Goal: Task Accomplishment & Management: Complete application form

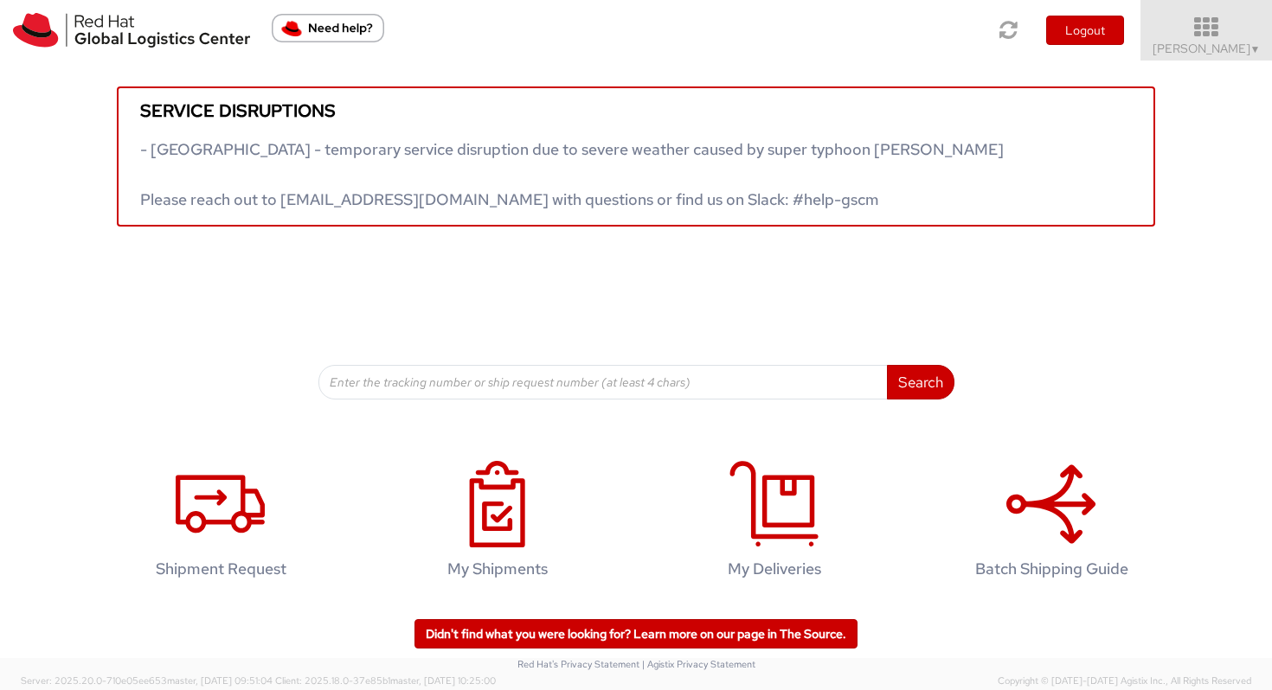
click at [1080, 22] on icon at bounding box center [1206, 28] width 151 height 24
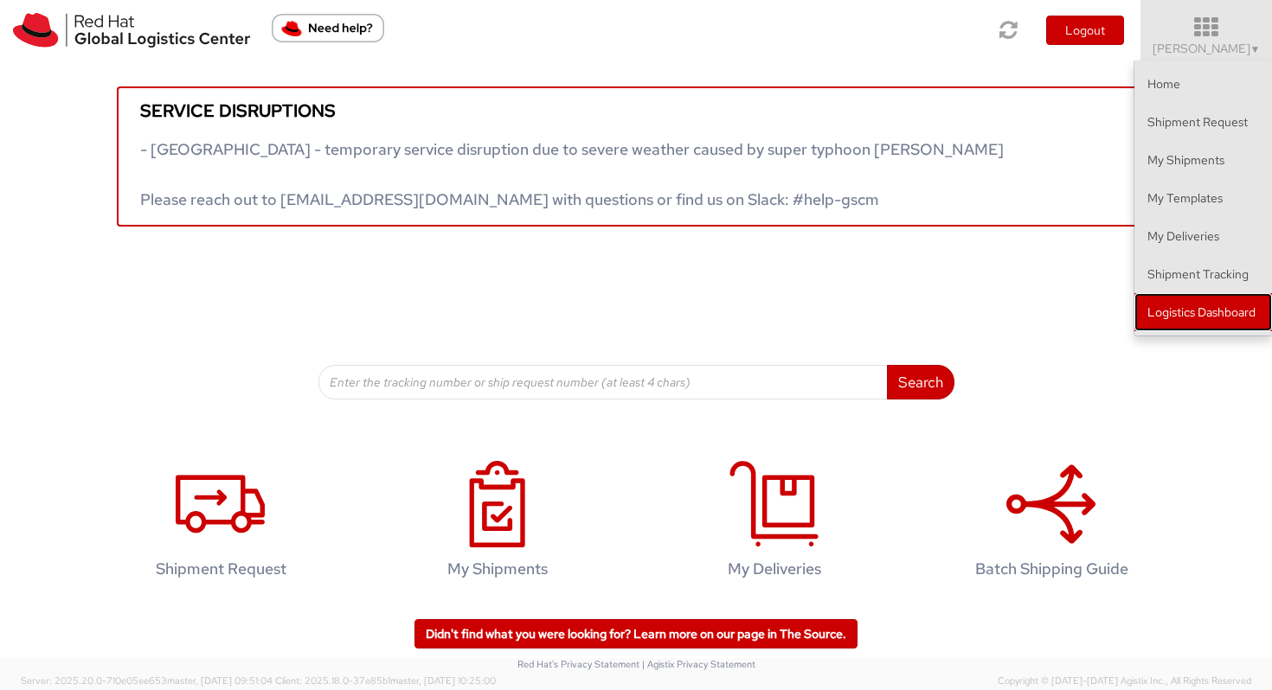
click at [1080, 312] on link "Logistics Dashboard" at bounding box center [1203, 312] width 138 height 38
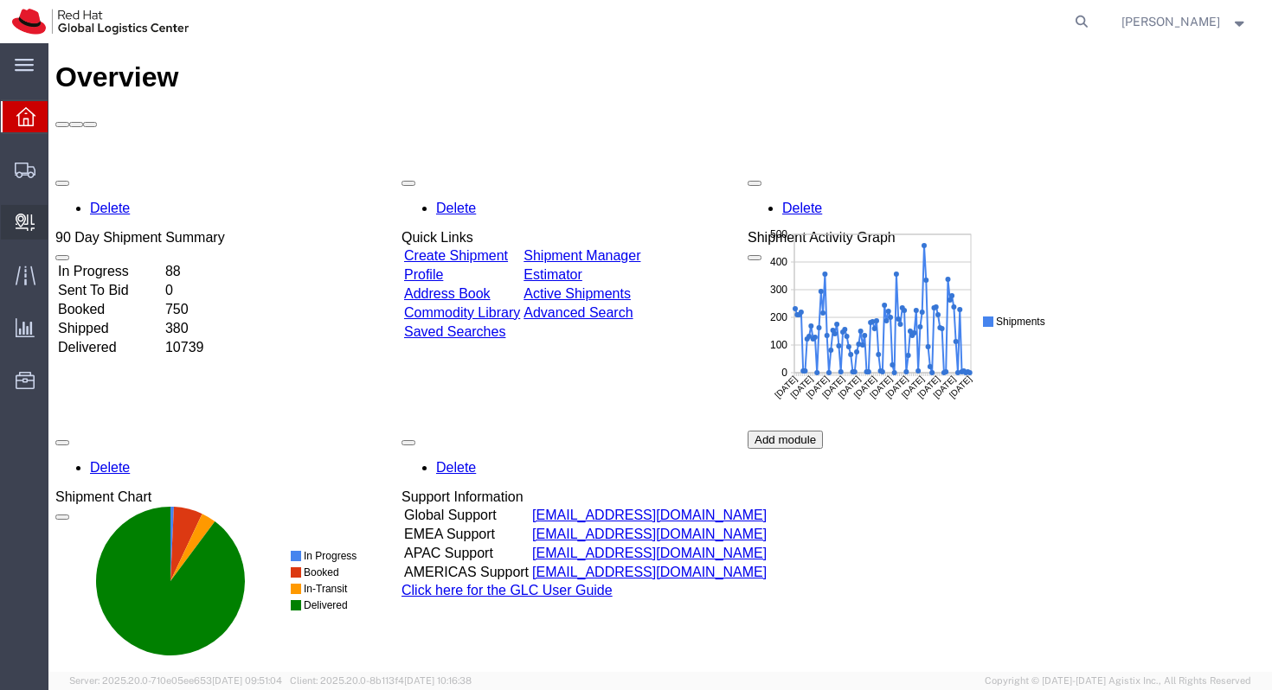
click at [0, 0] on span "Create Delivery" at bounding box center [0, 0] width 0 height 0
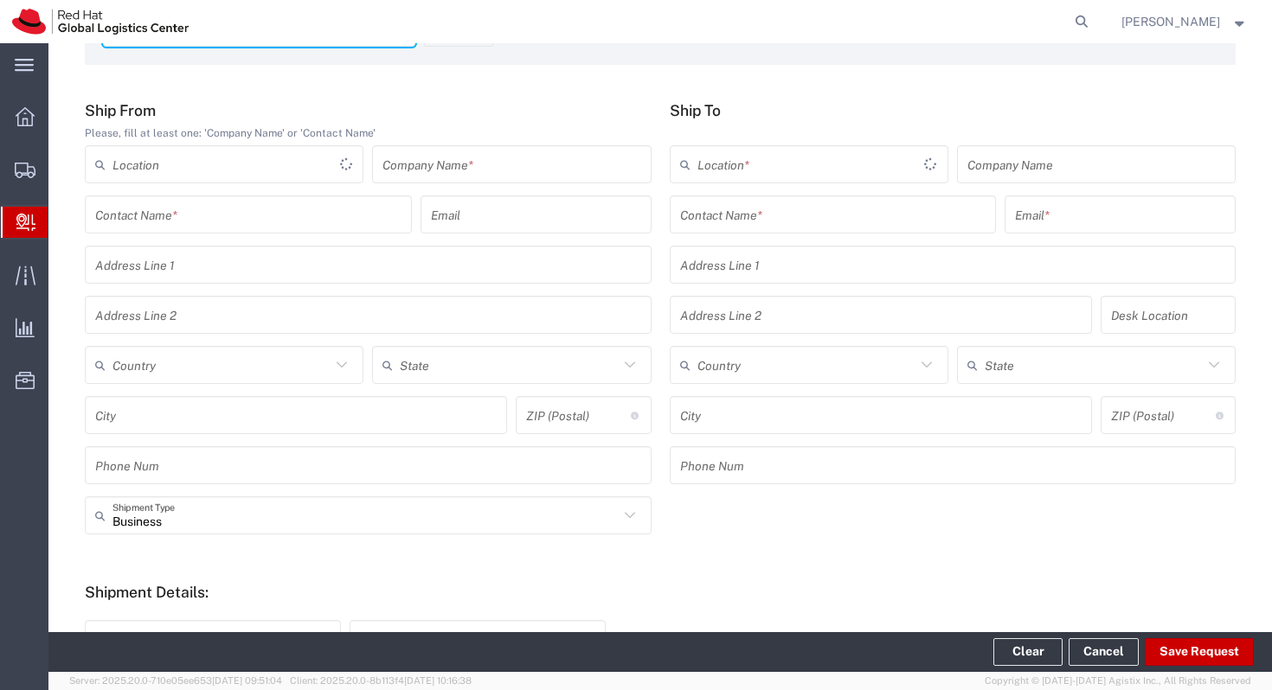
scroll to position [122, 0]
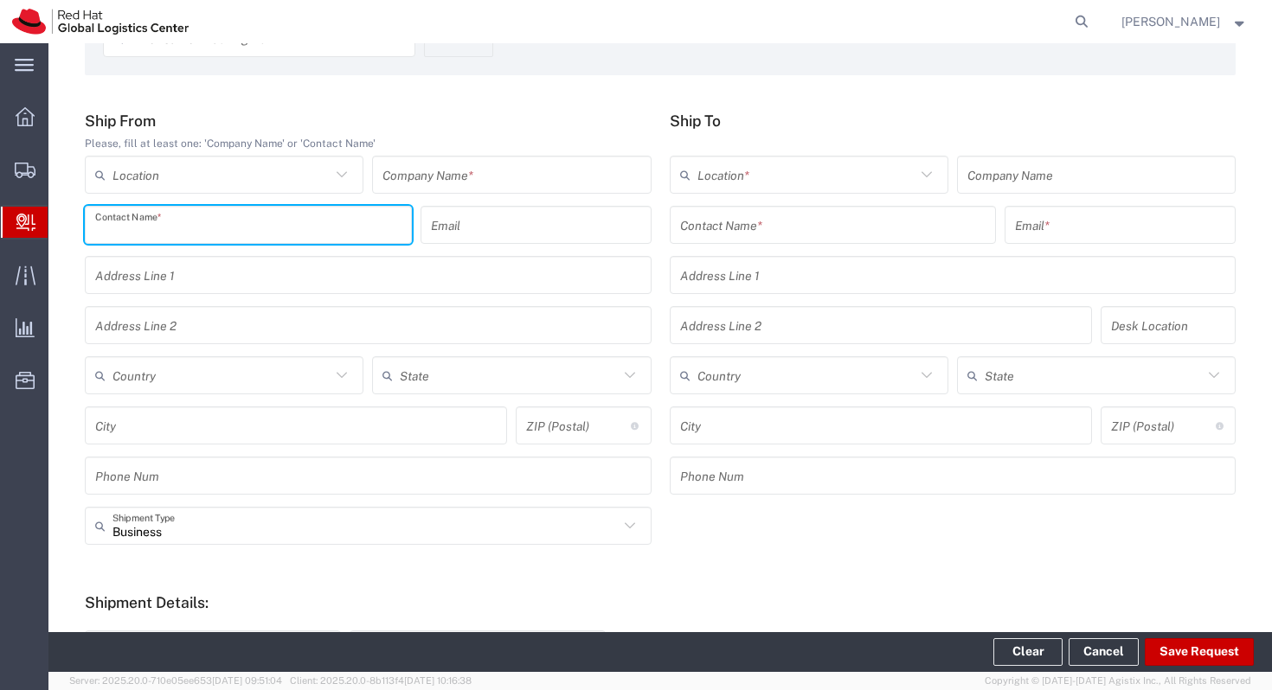
click at [304, 225] on input "text" at bounding box center [248, 225] width 306 height 30
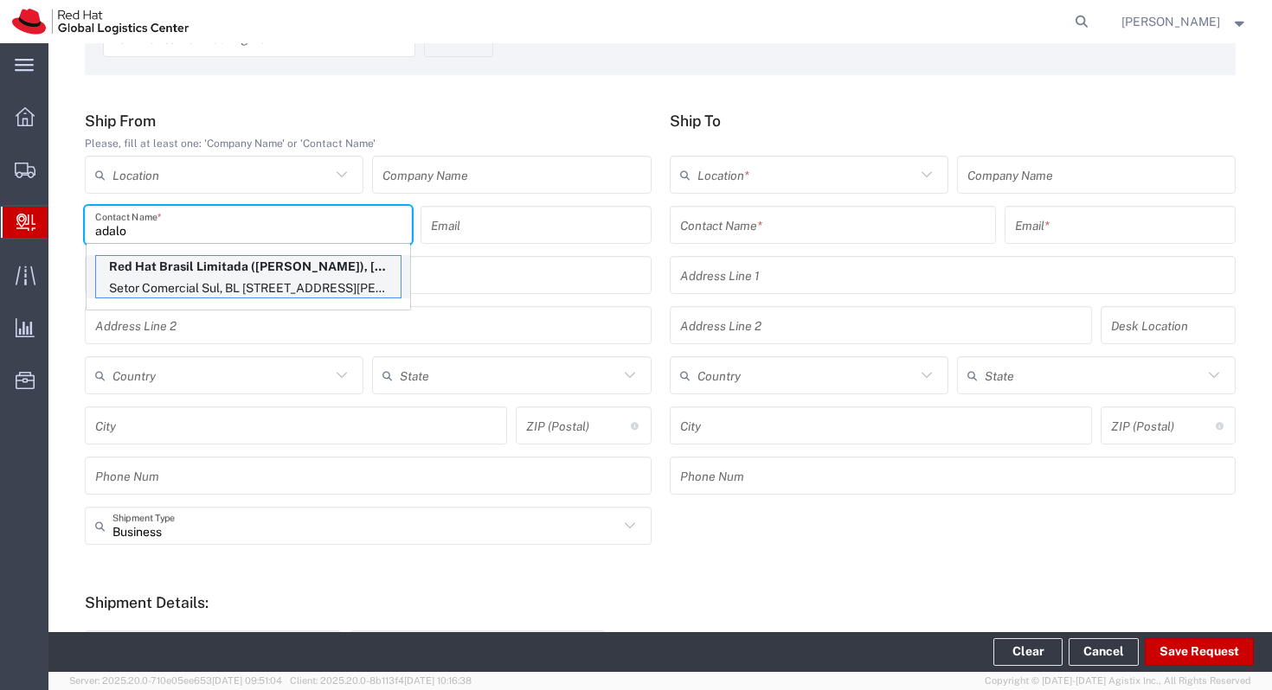
type input "adalo"
click at [279, 278] on p "Setor Comercial Sul, BL C - Edificio Parque Cidade Corporate, Salas 1001-1003, …" at bounding box center [248, 289] width 305 height 22
type input "RH - Brasilia - MSO"
type input "Red Hat Brasil Limitada"
type input "Adalo Reis"
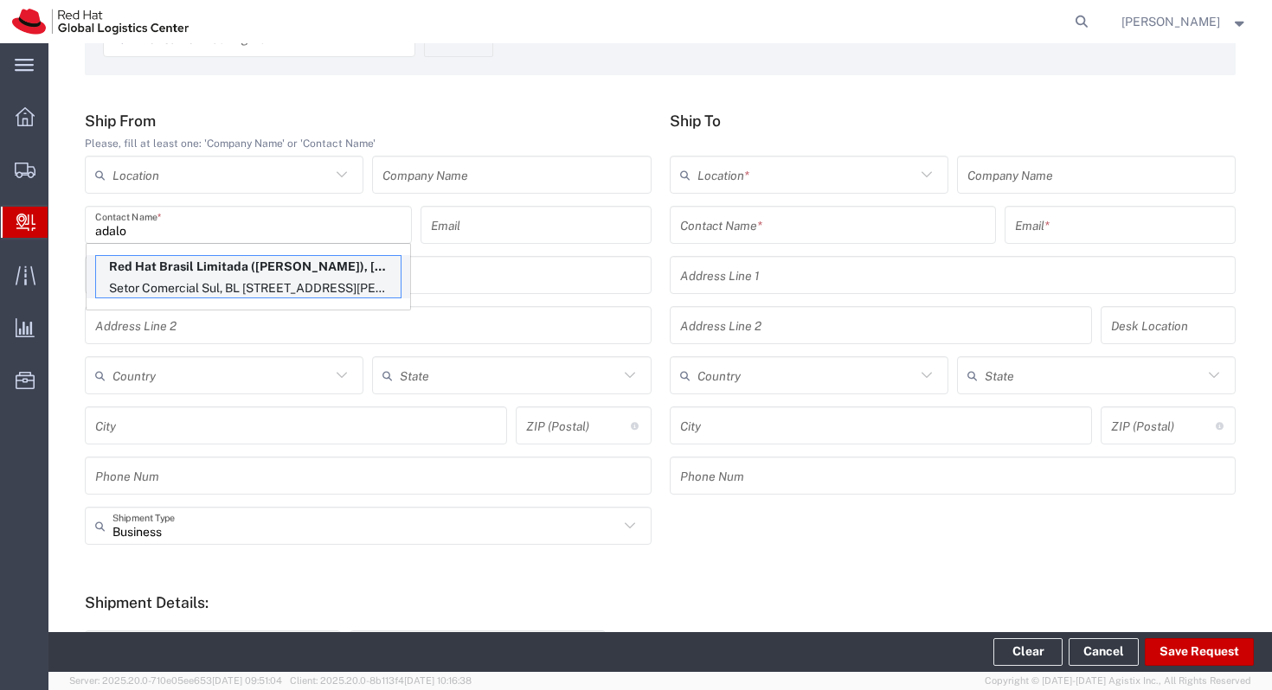
type input "adareis@redhat.com"
type input "Setor Comercial Sul, BL C - Edificio Parque Cidade Corporate"
type input "Salas 1001-1003, Quadra 09, Torre C-Asa Sul"
type input "Brazil"
type input "BRASILIA"
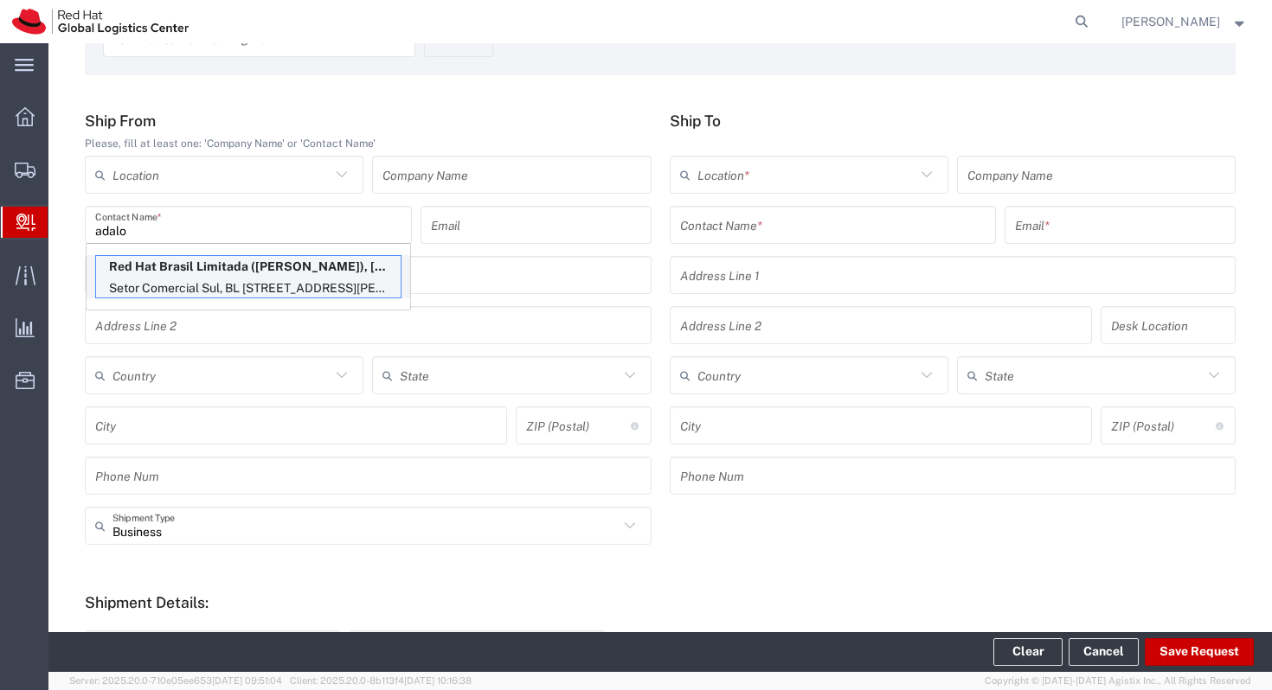
type input "70308-200"
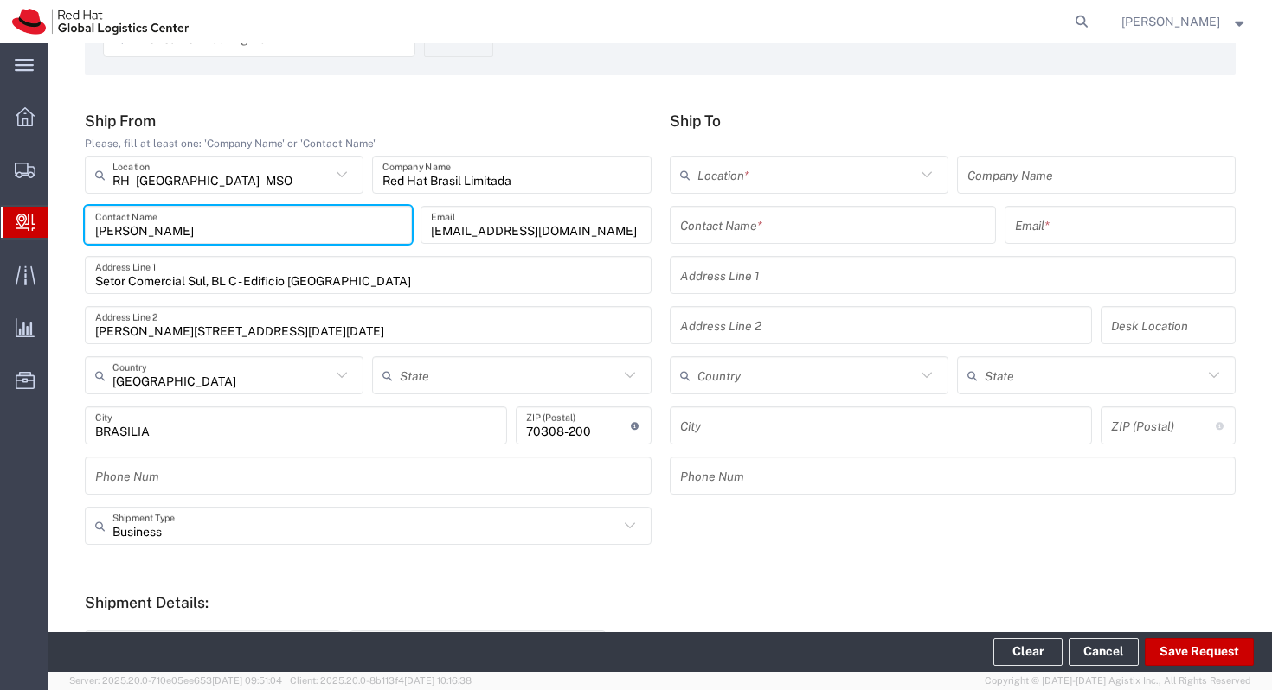
click at [771, 221] on input "text" at bounding box center [833, 225] width 306 height 30
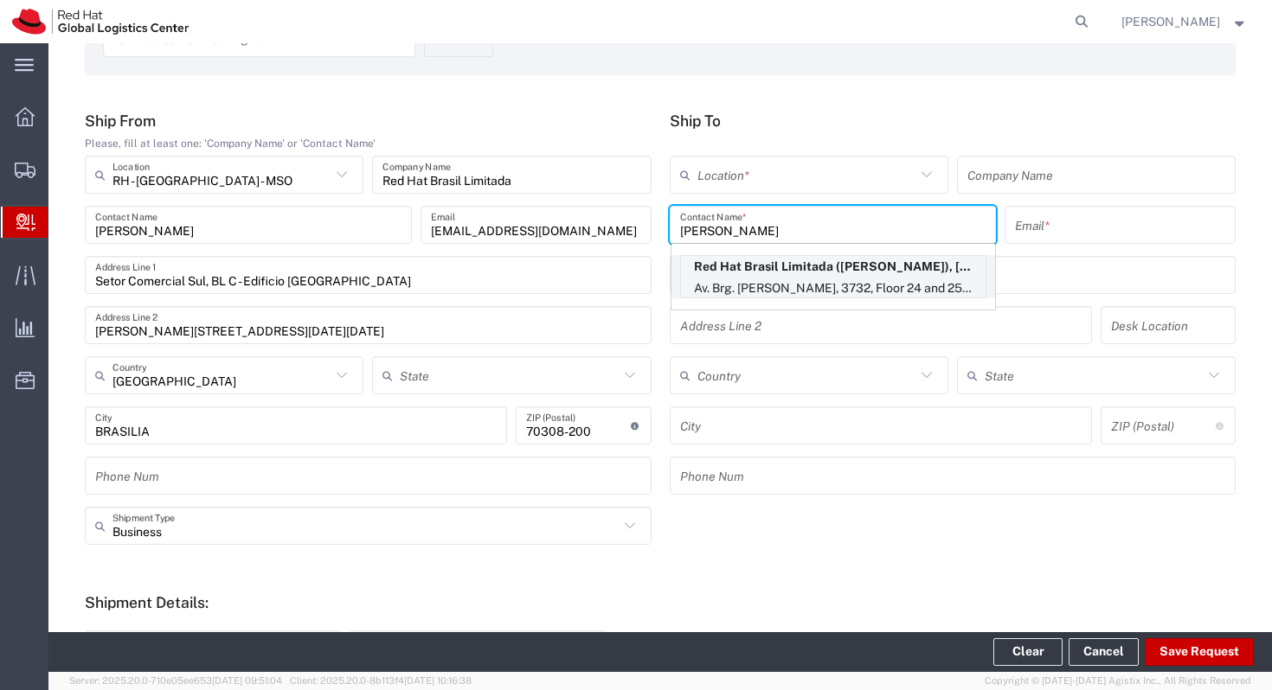
type input "bruna p"
click at [811, 280] on p "Av. Brg. Faria Lima, 3732, Floor 24 and 25, Itaim Bibi, FLEX, SAO PAULO, 27, 04…" at bounding box center [833, 289] width 305 height 22
type input "RH - Sao Paulo"
type input "Red Hat Brasil Limitada"
type input "Bruna Pinheiro"
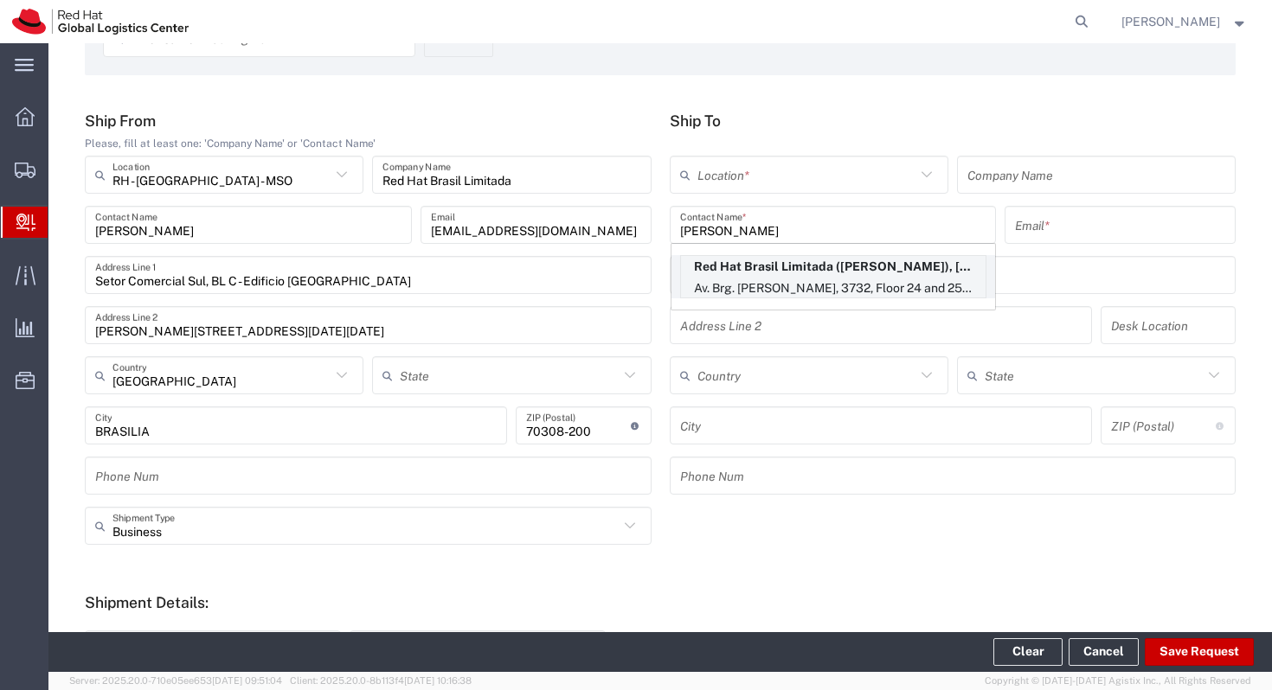
type input "bpinheir@redhat.com"
type input "Av. Brg. Faria Lima, 3732"
type input "Floor 24 and 25, Itaim Bibi"
type input "FLEX"
type input "Brazil"
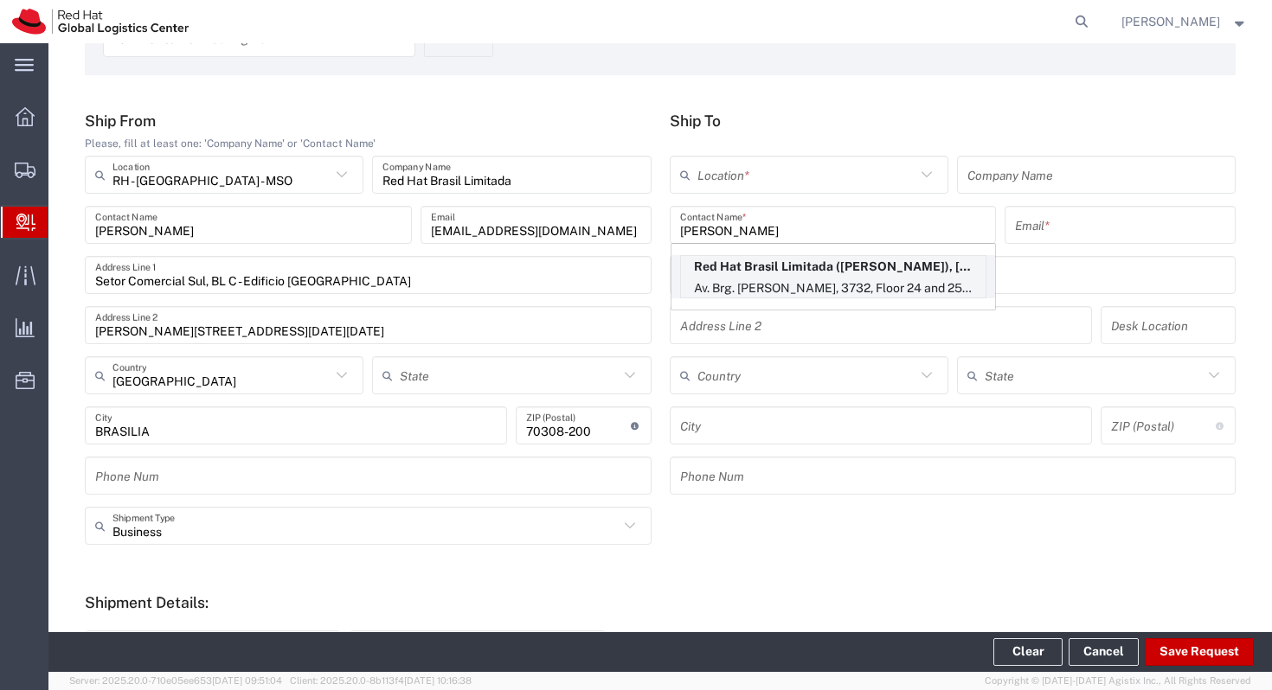
type input "SAO PAULO"
type input "04538-132"
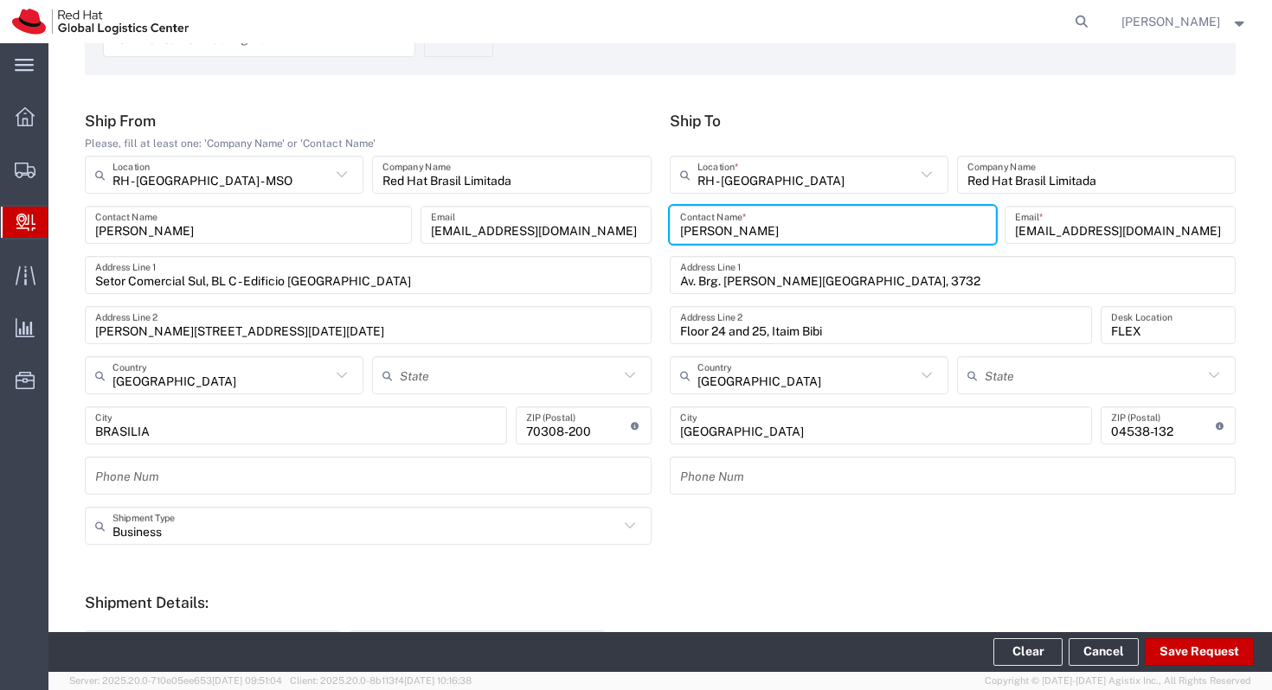
type input "São Paulo"
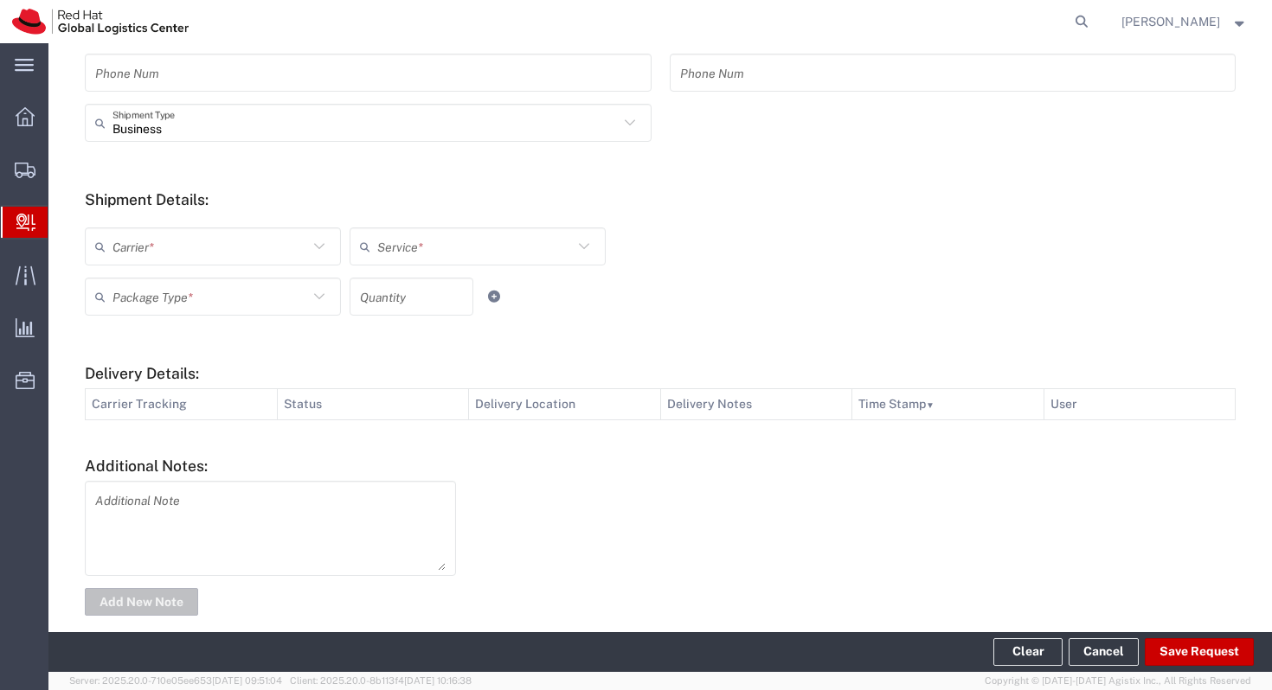
scroll to position [545, 0]
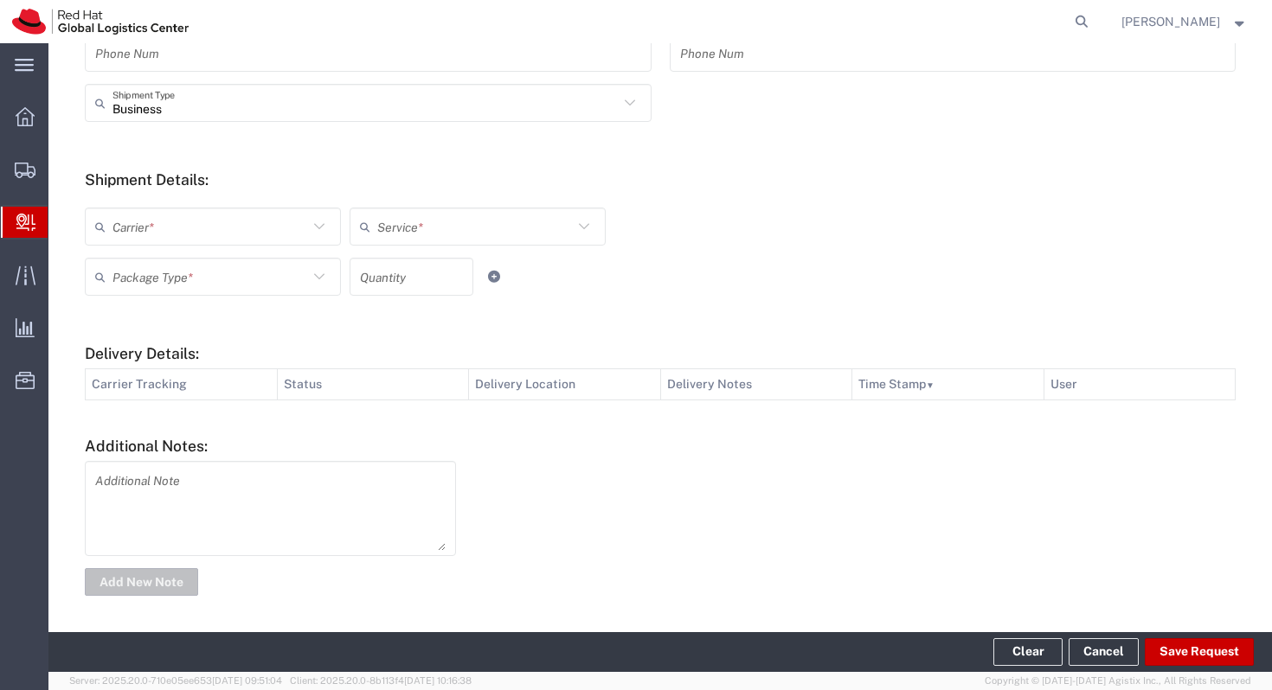
click at [291, 221] on input "text" at bounding box center [210, 227] width 196 height 30
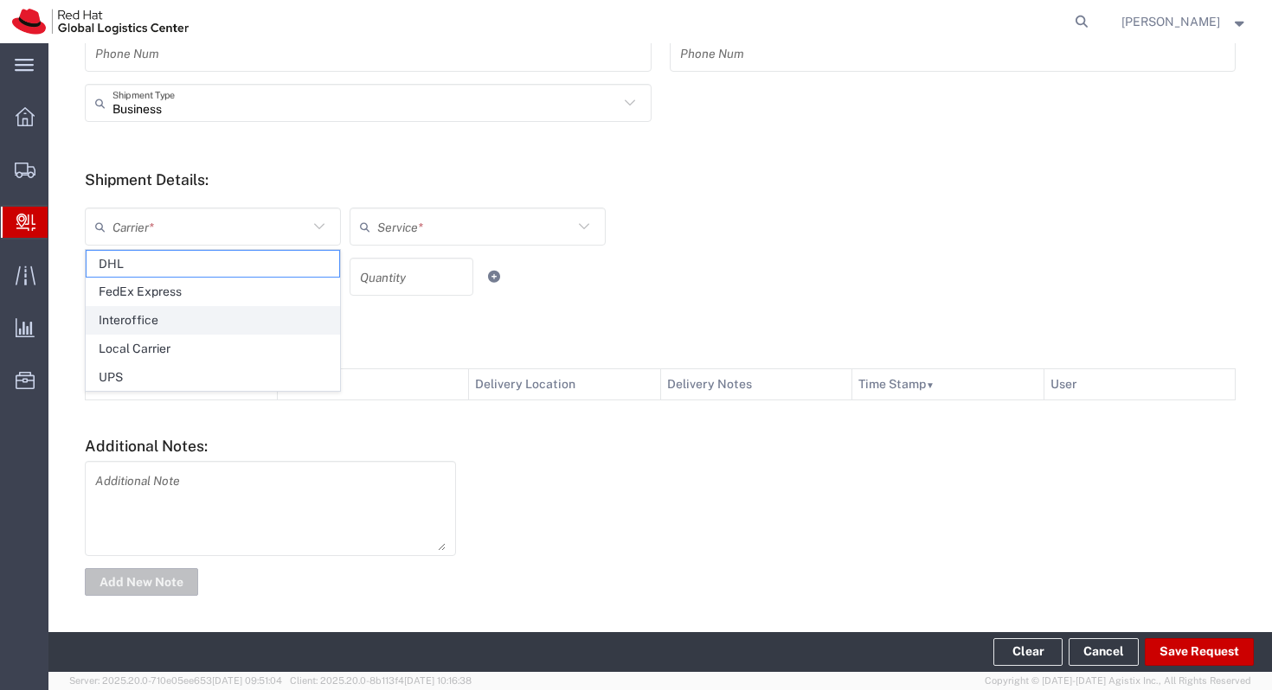
click at [246, 327] on span "Interoffice" at bounding box center [213, 320] width 253 height 27
type input "Interoffice"
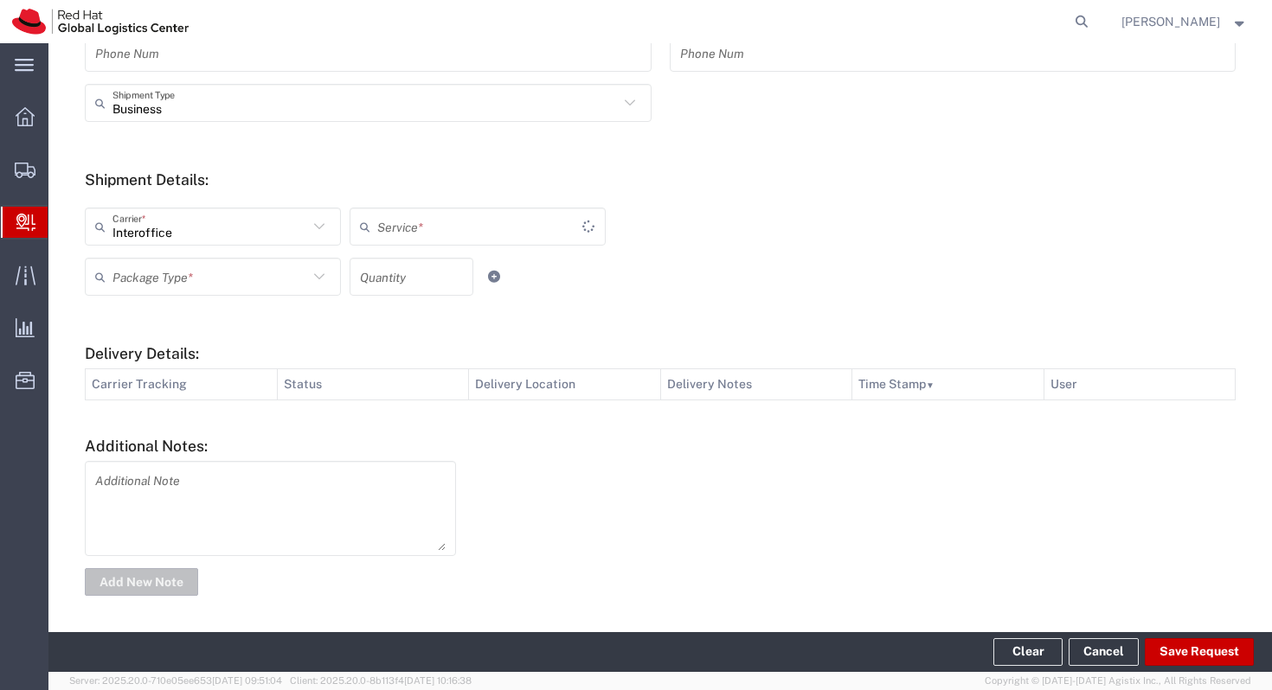
type input "IO_Ground"
click at [287, 208] on div "Interoffice Carrier *" at bounding box center [213, 227] width 256 height 38
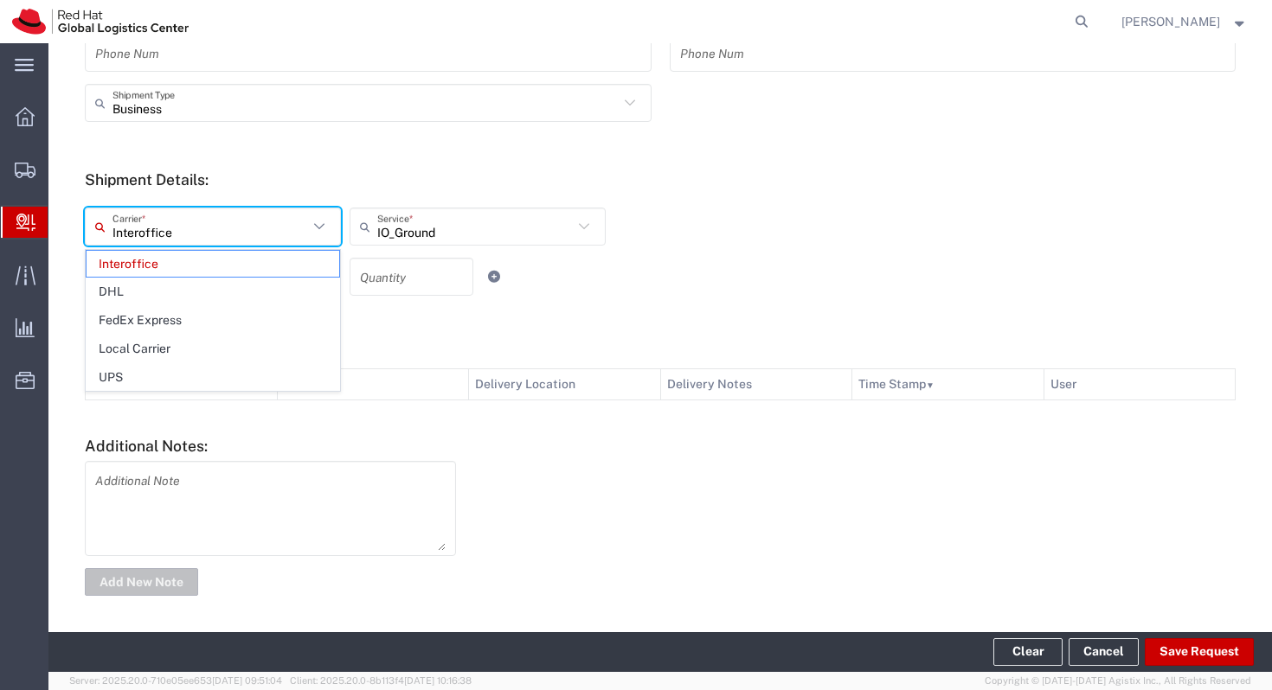
click at [287, 234] on input "Interoffice" at bounding box center [210, 227] width 196 height 30
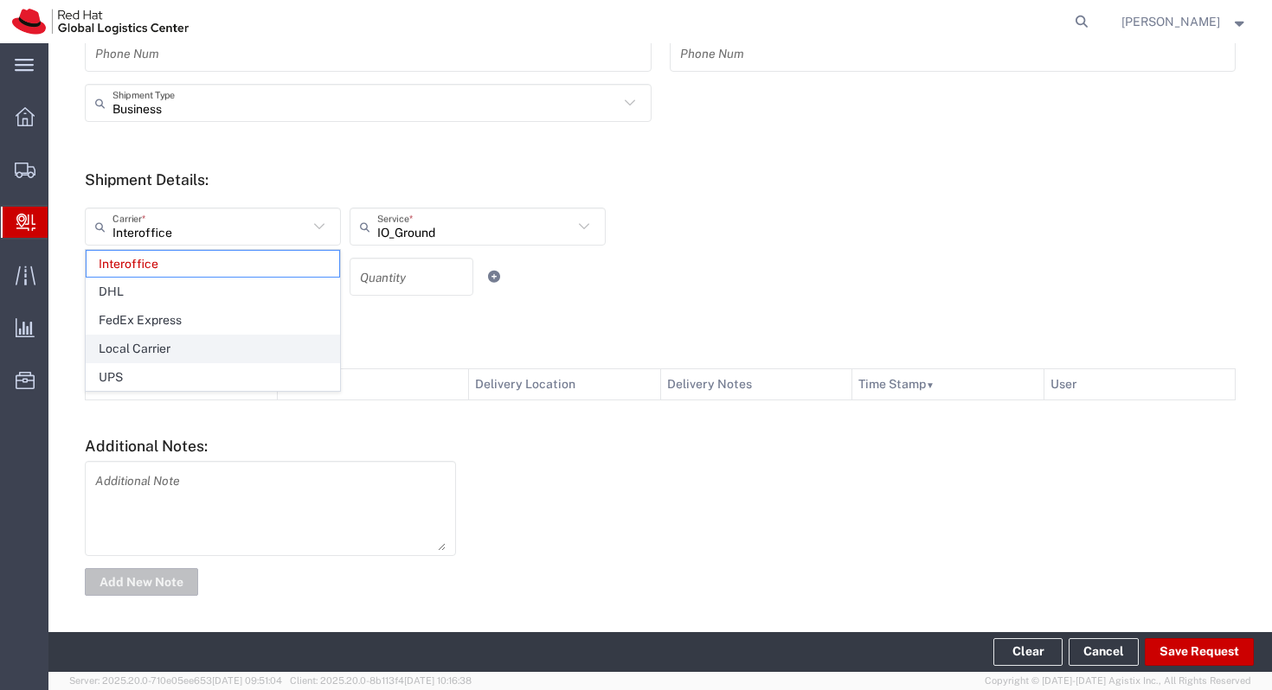
click at [241, 337] on span "Local Carrier" at bounding box center [213, 349] width 253 height 27
type input "Local Carrier"
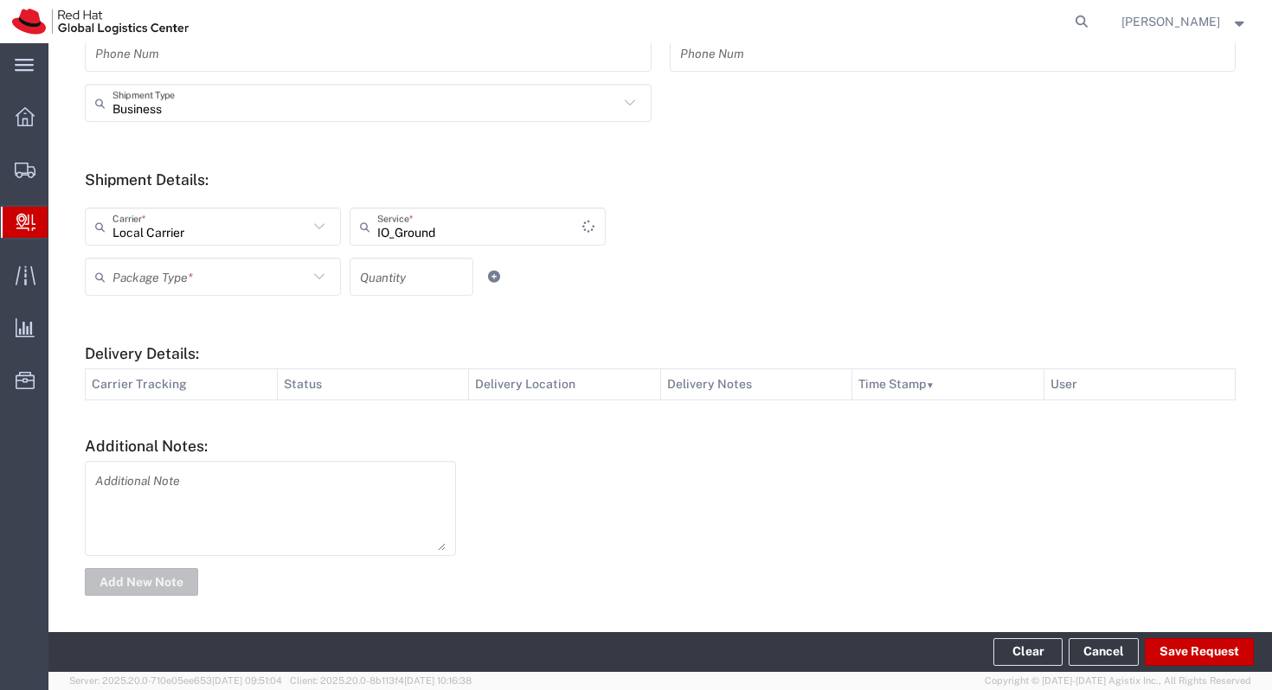
type input "Local_Ground"
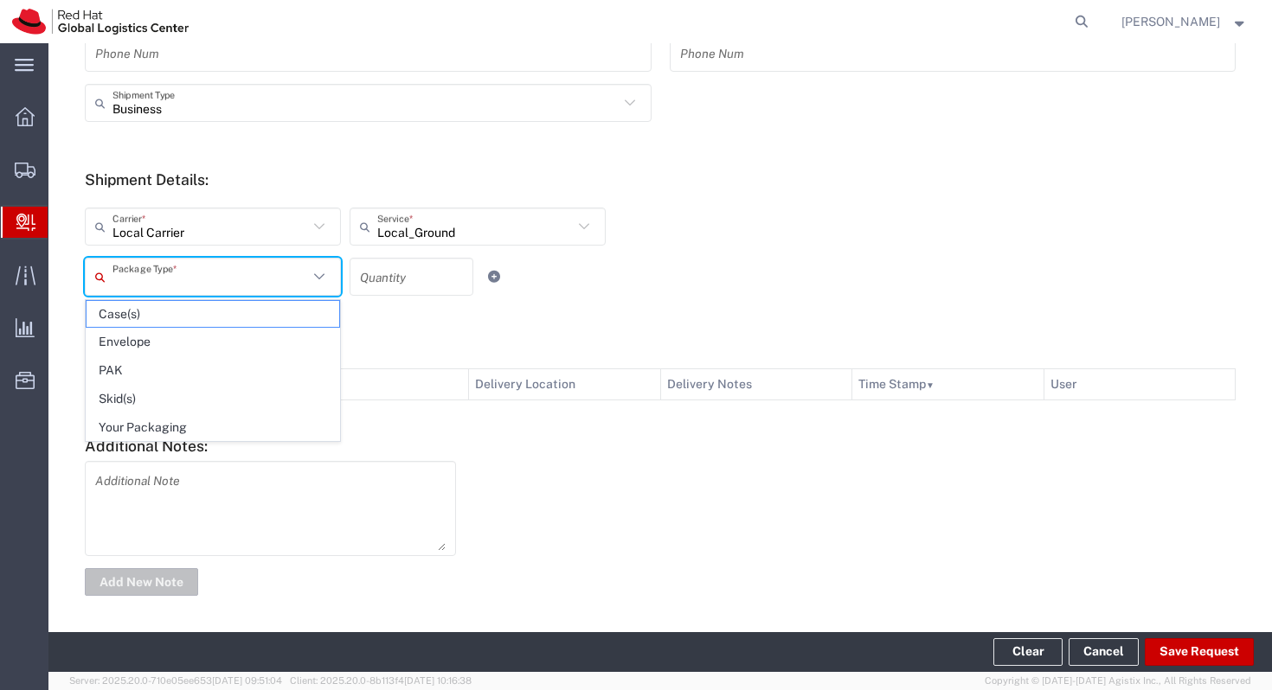
click at [284, 279] on input "text" at bounding box center [210, 277] width 196 height 30
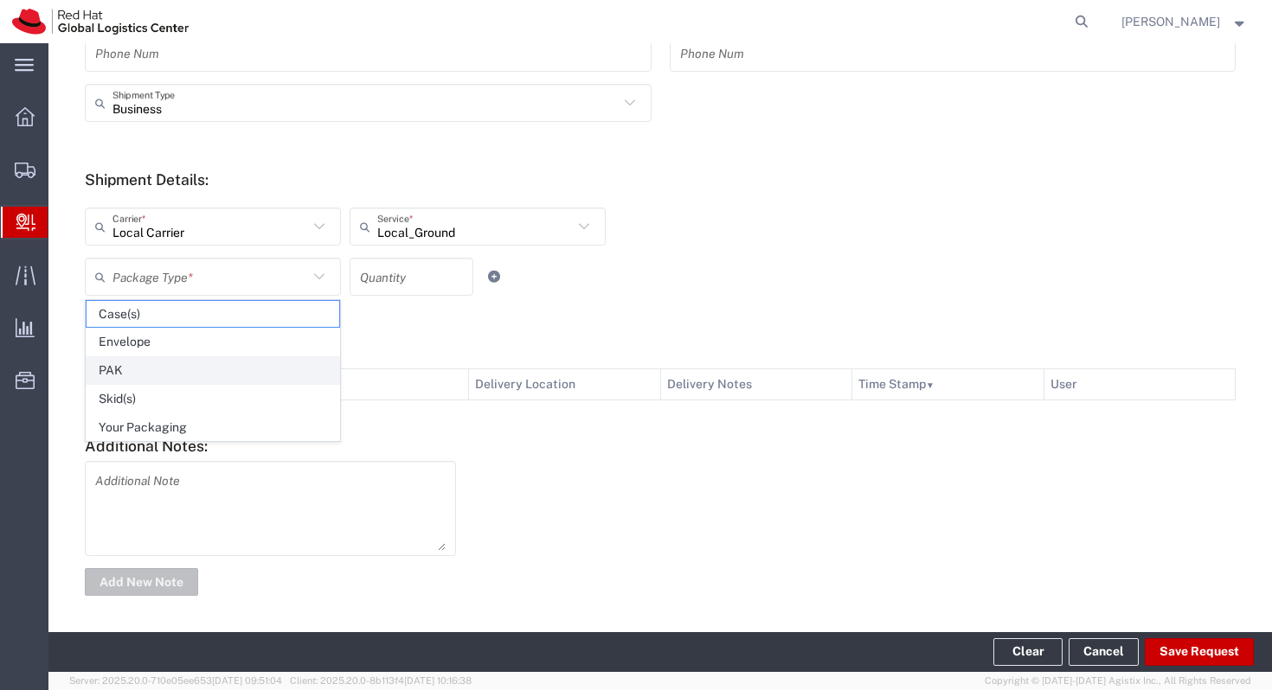
click at [230, 372] on span "PAK" at bounding box center [213, 370] width 253 height 27
type input "PAK"
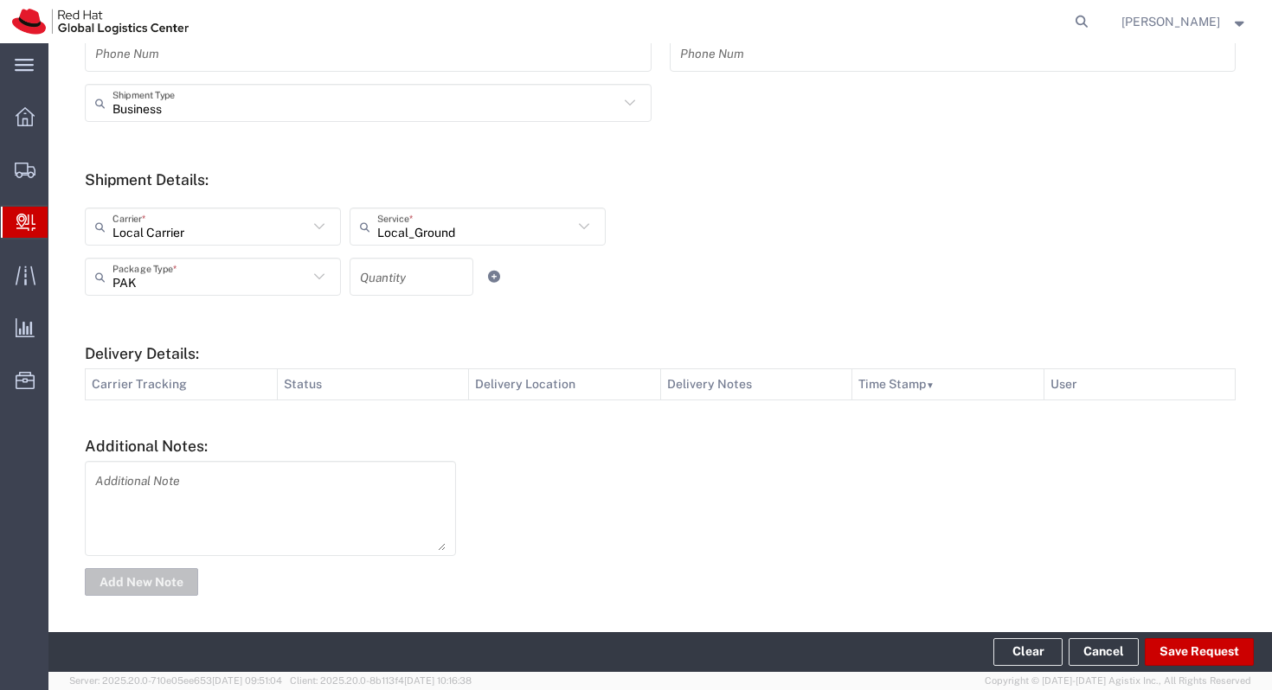
scroll to position [548, 0]
click at [1213, 651] on button "Save Request" at bounding box center [1199, 652] width 109 height 28
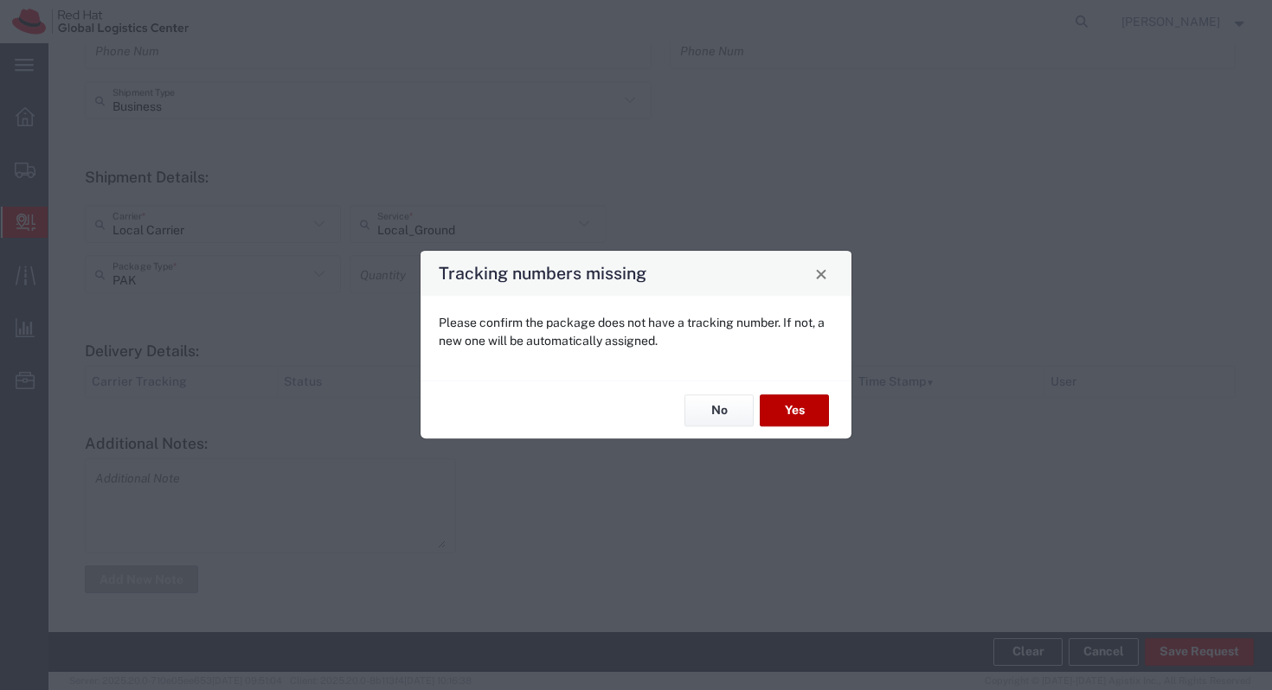
click at [791, 403] on button "Yes" at bounding box center [794, 410] width 69 height 32
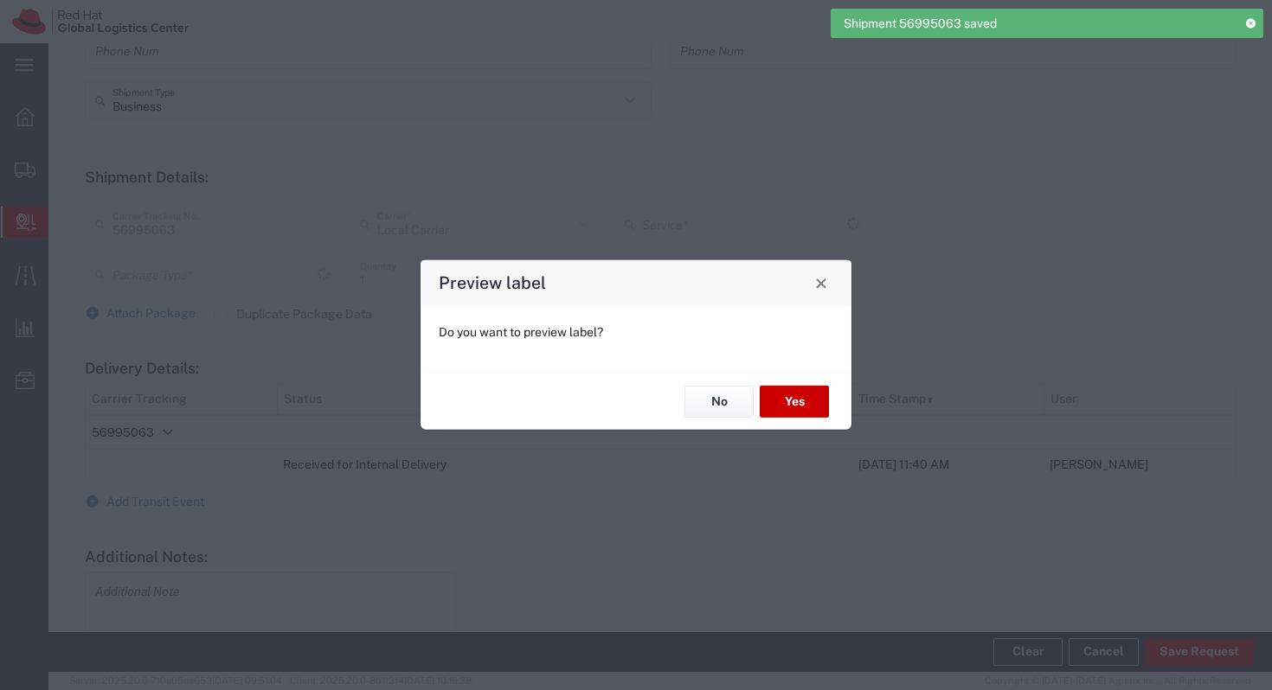
type input "PAK"
type input "Local_Ground"
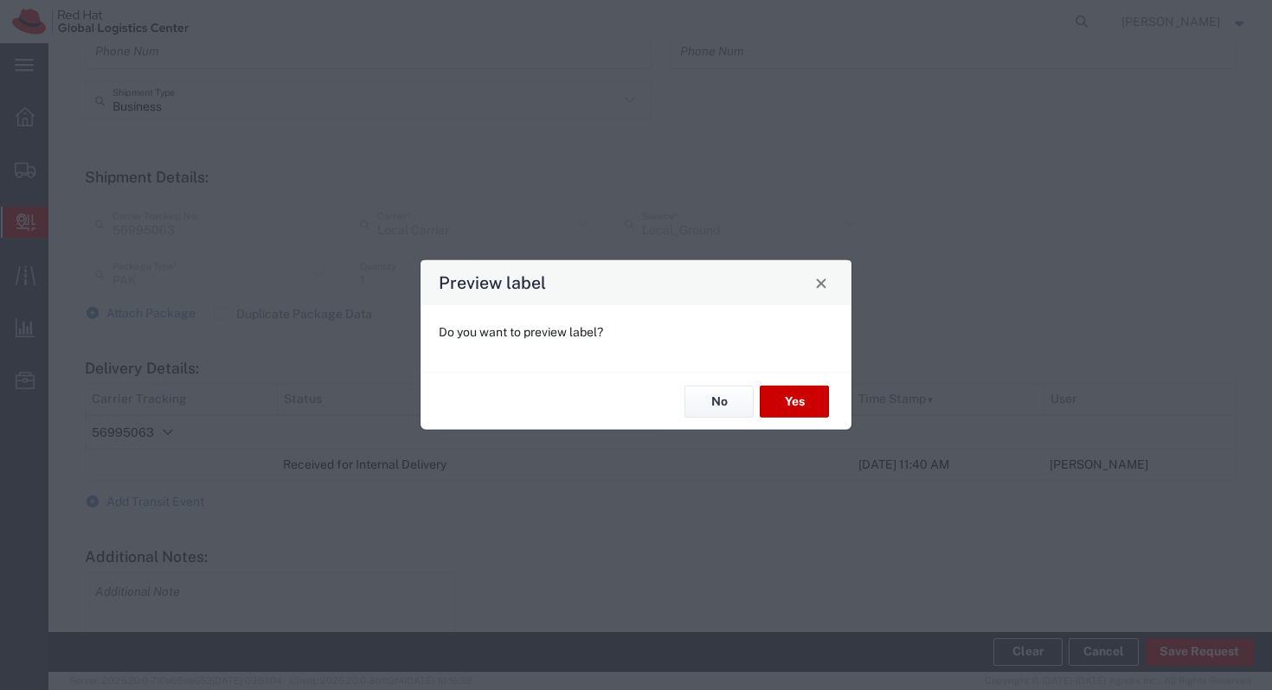
click at [766, 422] on div "No Yes" at bounding box center [635, 401] width 431 height 58
click at [795, 398] on button "Yes" at bounding box center [794, 402] width 69 height 32
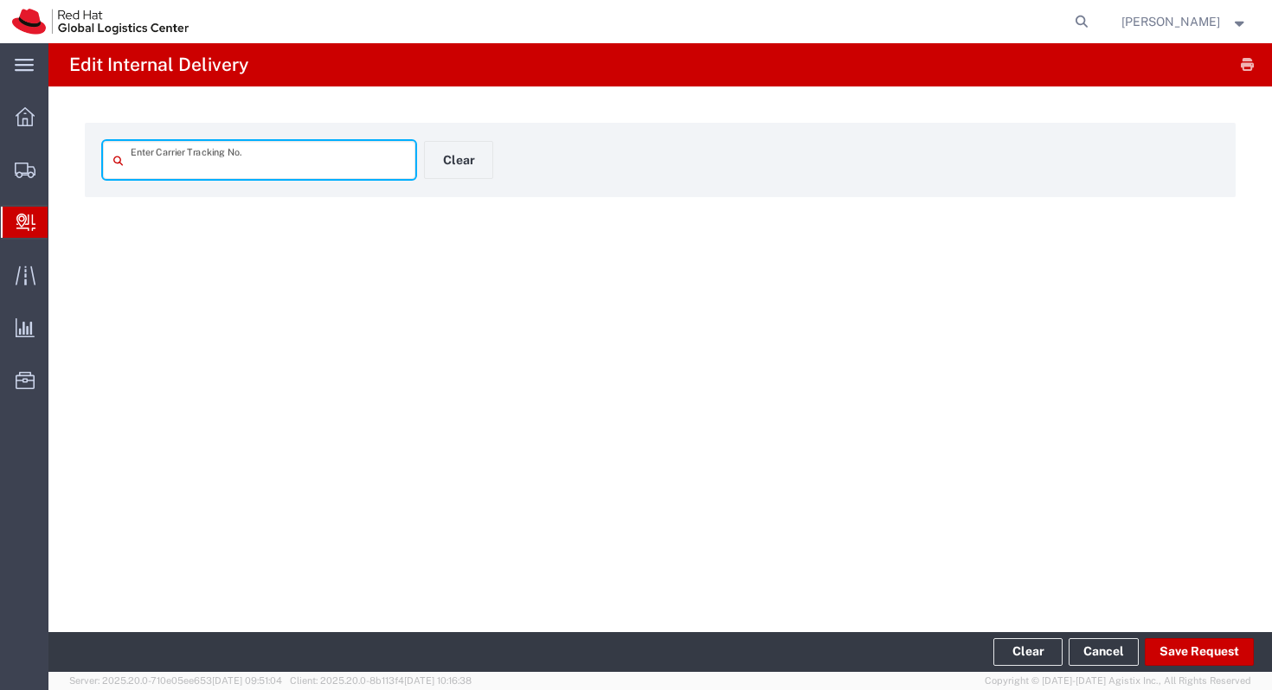
type input "56995063"
